Goal: Information Seeking & Learning: Find specific page/section

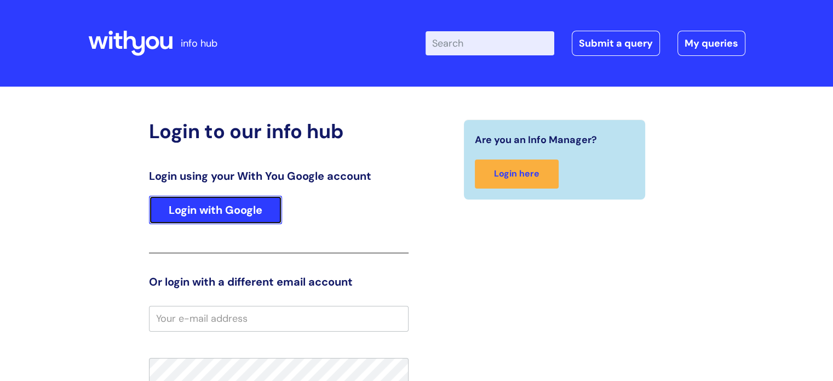
click at [248, 210] on link "Login with Google" at bounding box center [215, 210] width 133 height 28
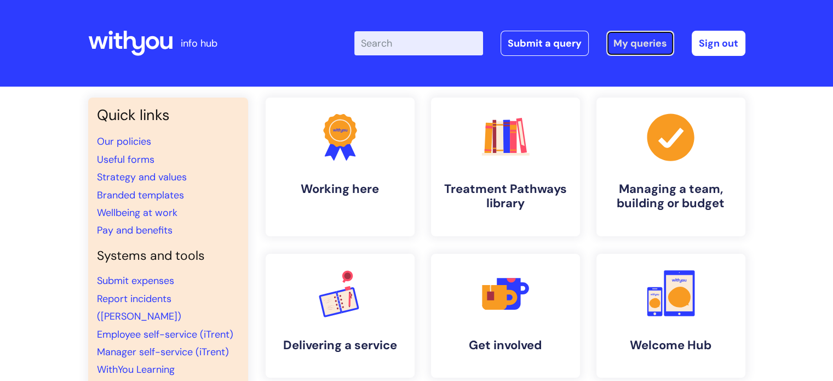
click at [636, 45] on link "My queries" at bounding box center [641, 43] width 68 height 25
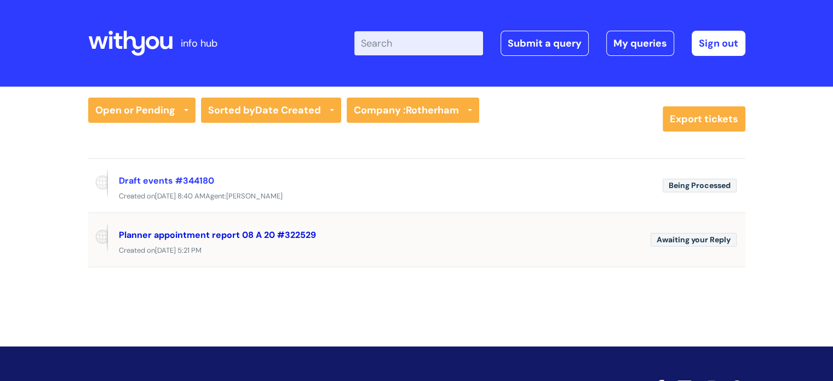
click at [237, 232] on link "Planner appointment report 08 A 20 #322529" at bounding box center [217, 235] width 197 height 12
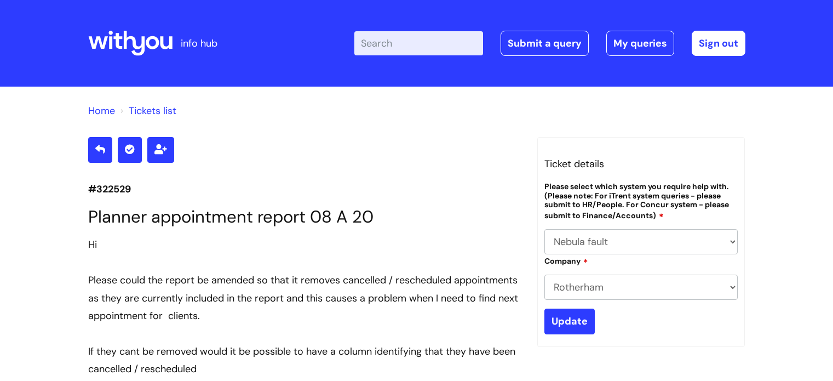
select select "Nebula fault"
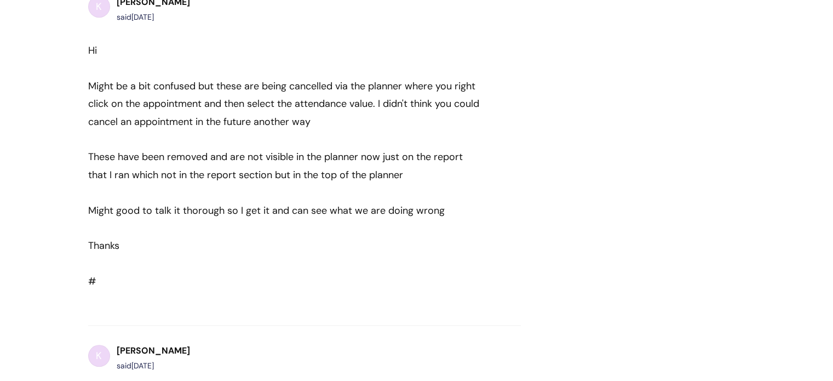
scroll to position [582, 0]
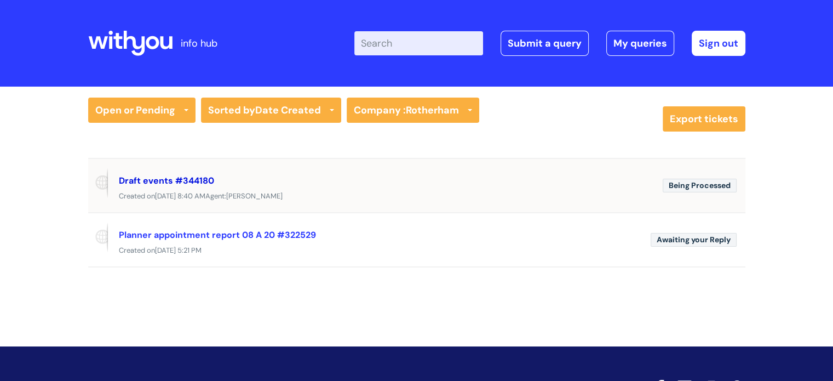
click at [199, 181] on link "Draft events #344180" at bounding box center [166, 181] width 95 height 12
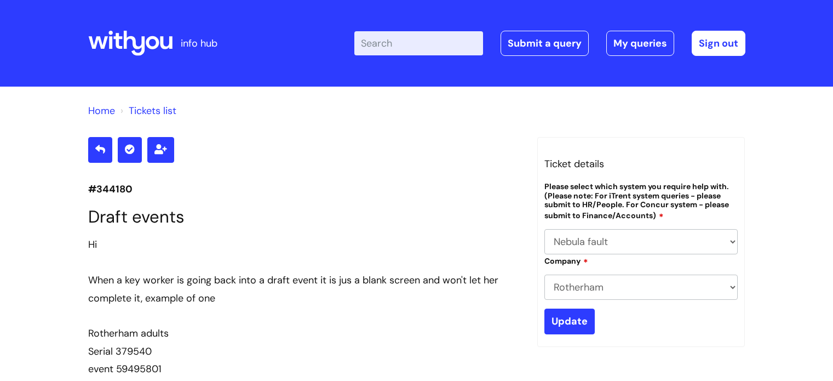
select select "Nebula fault"
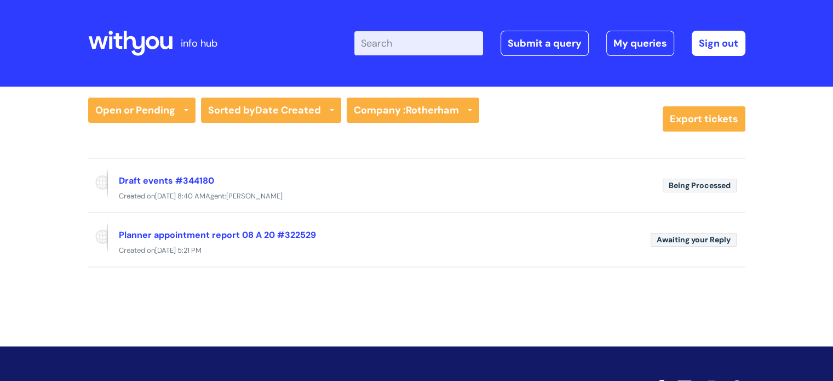
click at [398, 45] on input "Enter your search term here..." at bounding box center [419, 43] width 129 height 24
type input "internal vac"
click button "Search" at bounding box center [0, 0] width 0 height 0
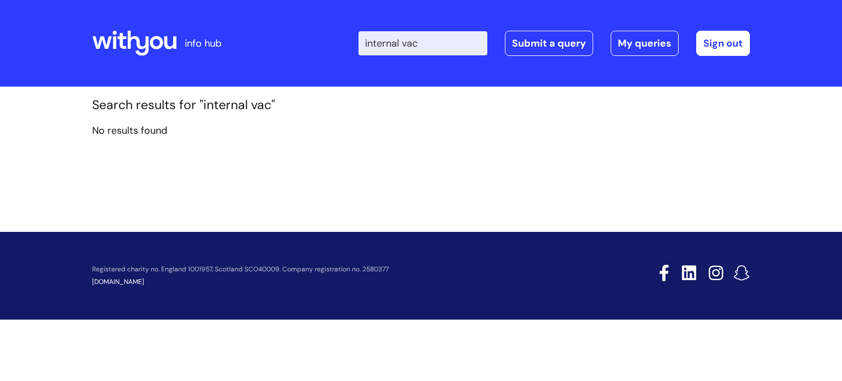
drag, startPoint x: 441, startPoint y: 42, endPoint x: 261, endPoint y: 37, distance: 179.8
click at [357, 41] on div "Enter your search term here... internal vac Search Submit a query My queries We…" at bounding box center [502, 43] width 494 height 65
click at [162, 44] on icon at bounding box center [156, 42] width 13 height 13
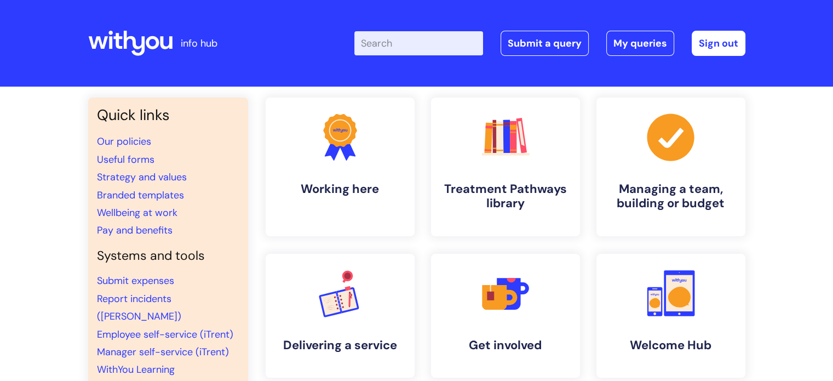
click at [414, 45] on input "Enter your search term here..." at bounding box center [419, 43] width 129 height 24
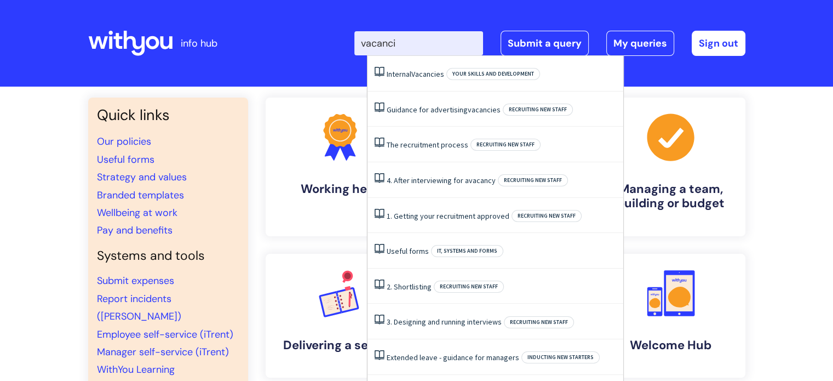
type input "vacanci"
click button "Search" at bounding box center [0, 0] width 0 height 0
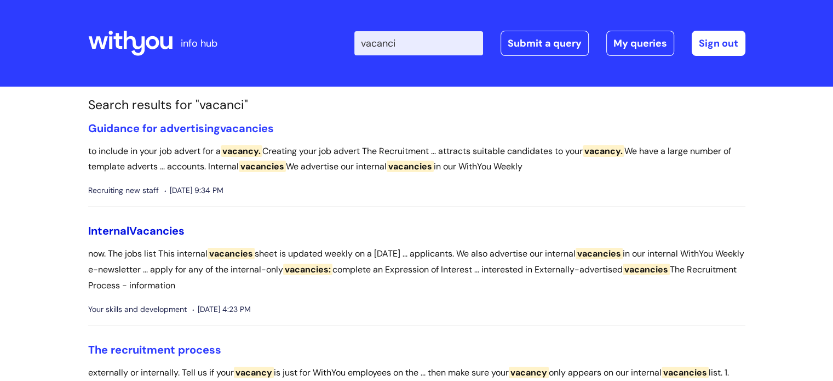
click at [142, 231] on span "Vacancies" at bounding box center [156, 231] width 55 height 14
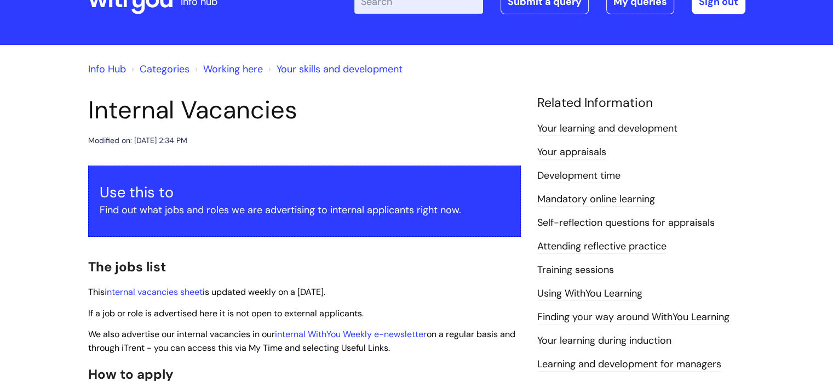
scroll to position [110, 0]
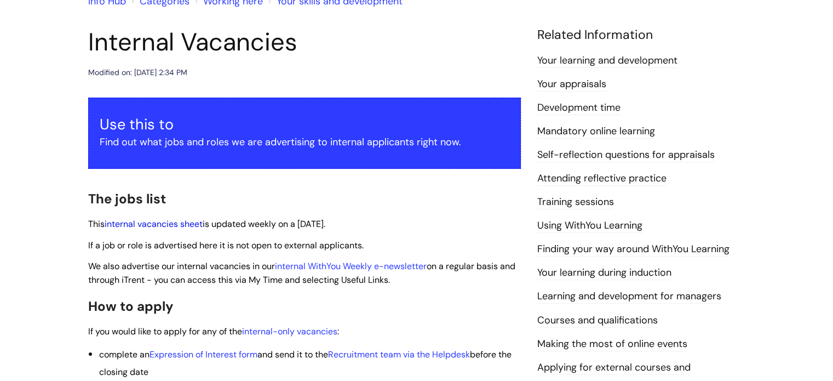
click at [173, 223] on link "internal vacancies sheet" at bounding box center [154, 224] width 98 height 12
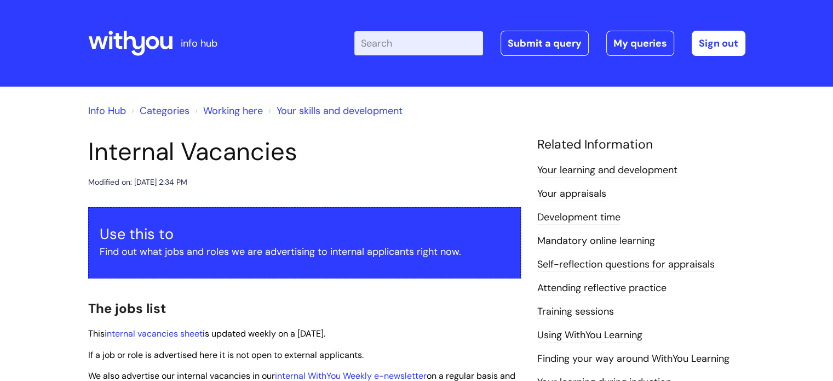
drag, startPoint x: 389, startPoint y: 37, endPoint x: 400, endPoint y: 37, distance: 11.0
click at [391, 37] on input "Enter your search term here..." at bounding box center [419, 43] width 129 height 24
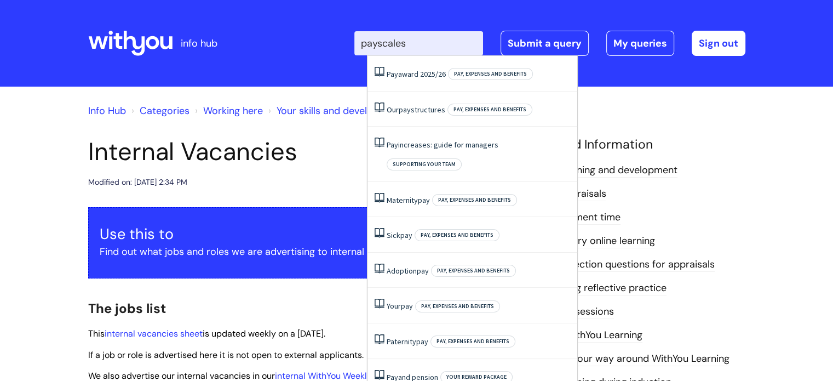
type input "payscales"
click button "Search" at bounding box center [0, 0] width 0 height 0
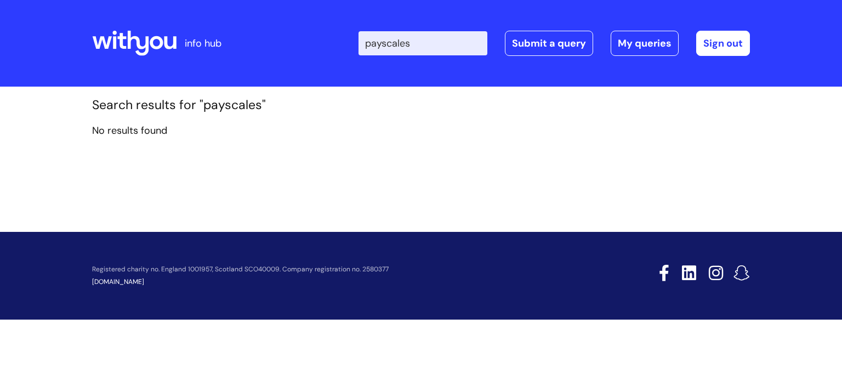
drag, startPoint x: 395, startPoint y: 44, endPoint x: 411, endPoint y: 44, distance: 15.9
click at [396, 44] on input "payscales" at bounding box center [422, 43] width 129 height 24
type input "pay scales"
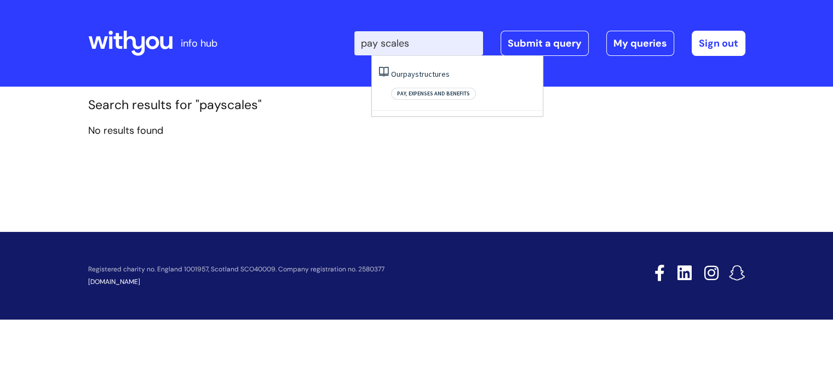
click at [458, 48] on input "pay scales" at bounding box center [419, 43] width 129 height 24
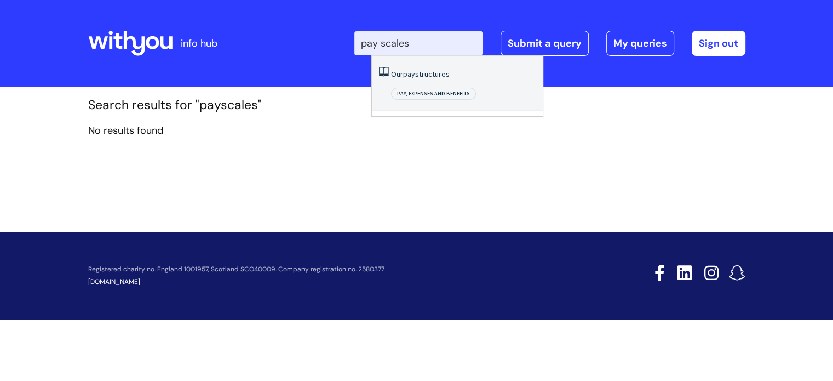
click at [441, 76] on link "Our pay structures" at bounding box center [420, 74] width 59 height 10
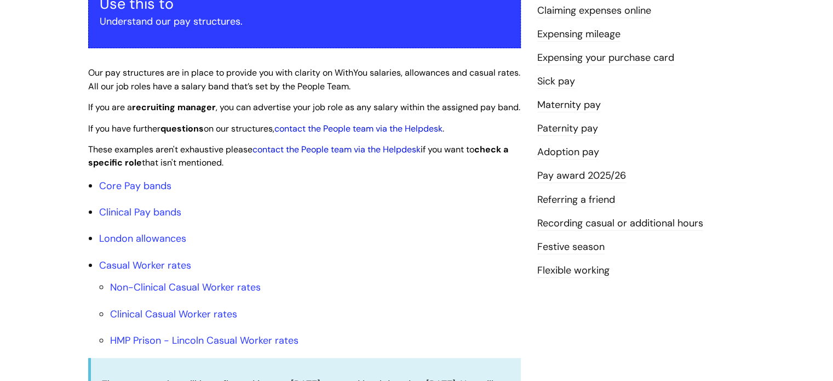
scroll to position [274, 0]
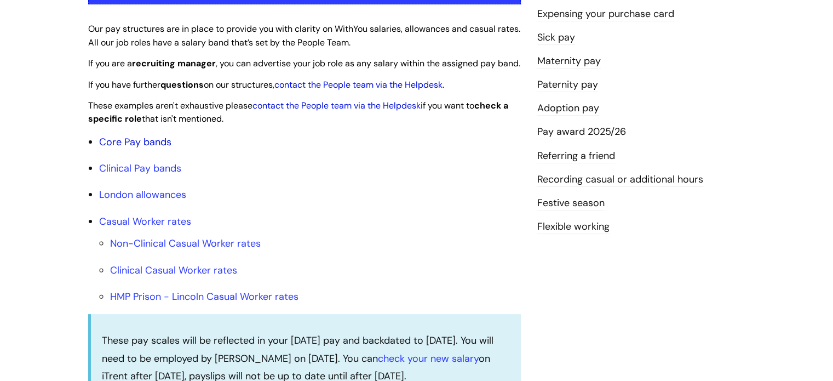
click at [147, 148] on link "Core Pay bands" at bounding box center [135, 141] width 72 height 13
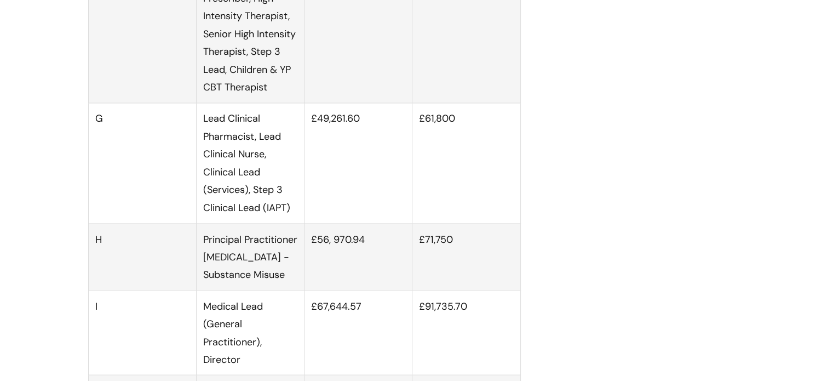
scroll to position [1863, 0]
